Goal: Find specific page/section: Find specific page/section

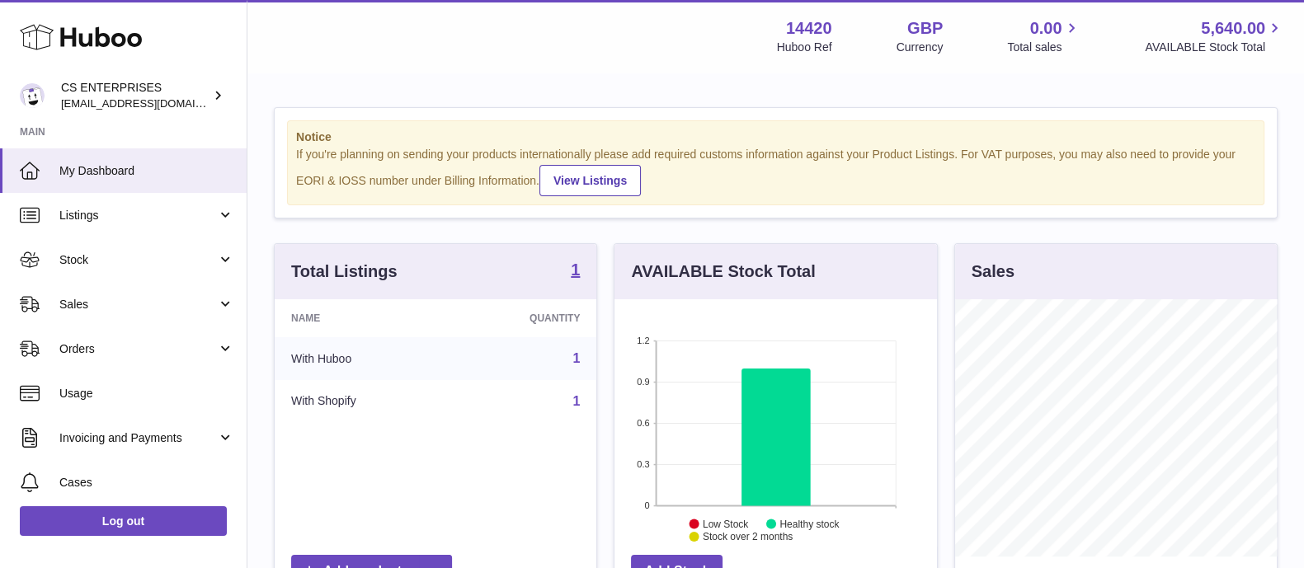
scroll to position [257, 321]
click at [197, 307] on span "Sales" at bounding box center [138, 305] width 158 height 16
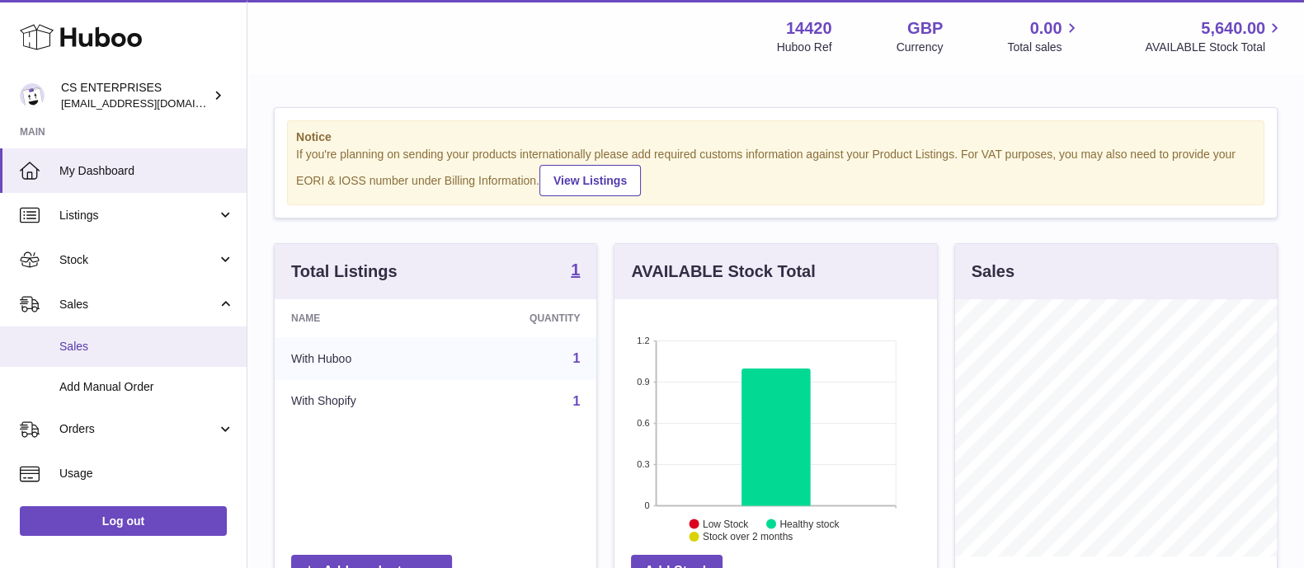
click at [189, 331] on link "Sales" at bounding box center [123, 347] width 247 height 40
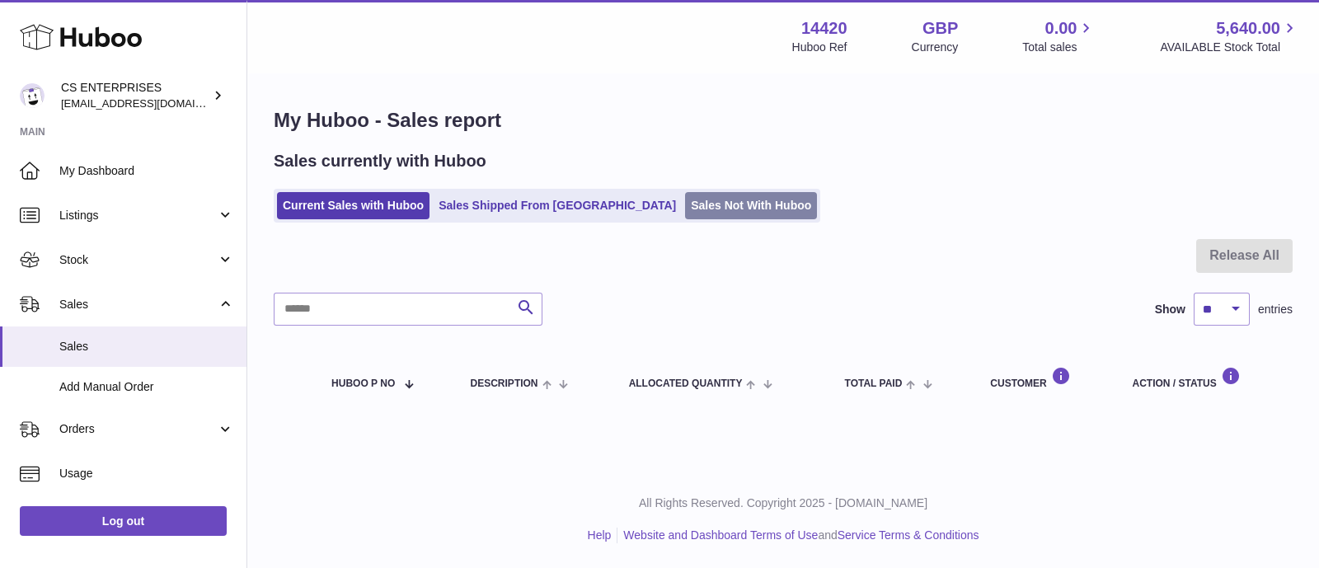
click at [685, 203] on link "Sales Not With Huboo" at bounding box center [751, 205] width 132 height 27
